Goal: Task Accomplishment & Management: Use online tool/utility

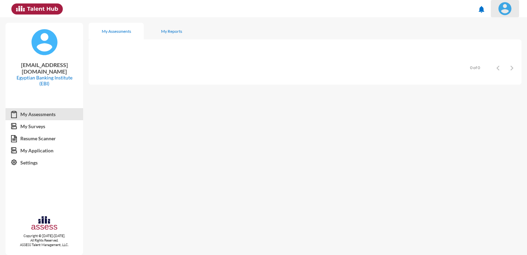
click at [509, 9] on img at bounding box center [505, 9] width 14 height 14
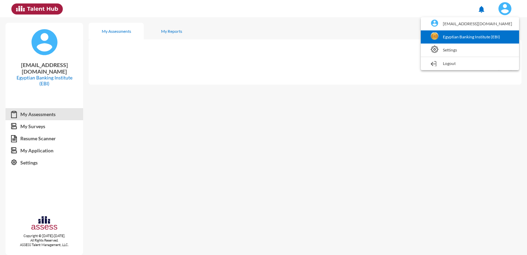
click at [479, 37] on link "Egyptian Banking Institute (EBI)" at bounding box center [469, 36] width 91 height 13
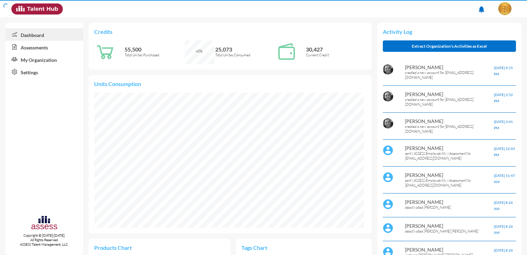
scroll to position [62, 124]
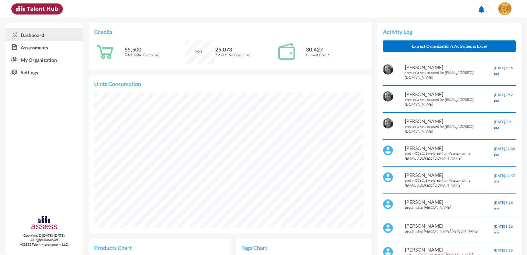
click at [42, 45] on link "Assessments" at bounding box center [45, 47] width 78 height 12
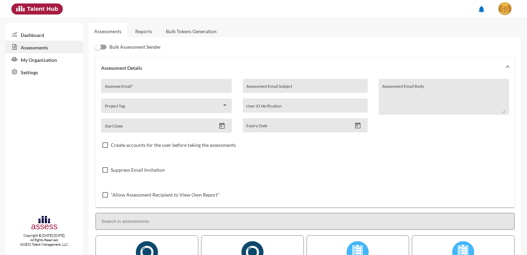
click at [188, 28] on link "Bulk Tokens Generation" at bounding box center [191, 31] width 62 height 17
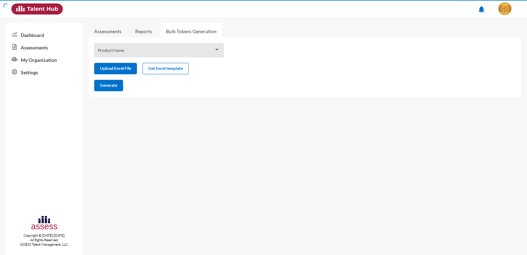
click at [149, 32] on link "Reports" at bounding box center [144, 31] width 28 height 17
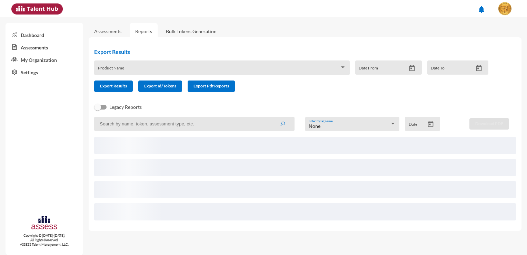
click at [156, 66] on div "Product Name" at bounding box center [222, 69] width 248 height 11
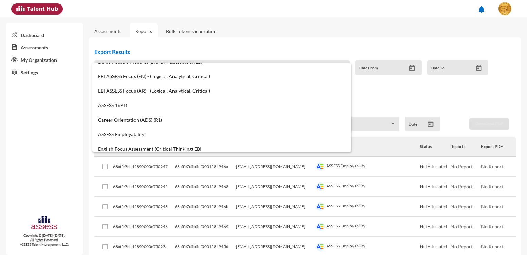
scroll to position [276, 0]
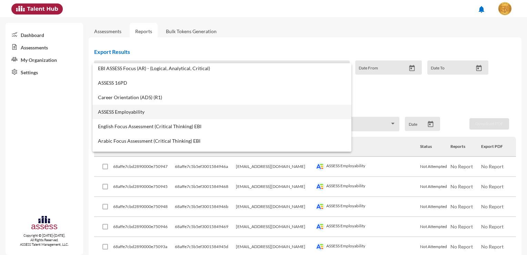
click at [144, 114] on span "ASSESS Employability" at bounding box center [222, 112] width 248 height 6
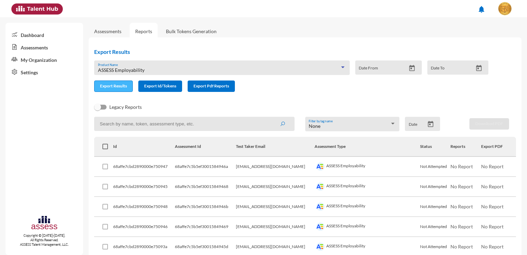
click at [114, 89] on button "Export Results" at bounding box center [113, 85] width 39 height 11
